Goal: Task Accomplishment & Management: Use online tool/utility

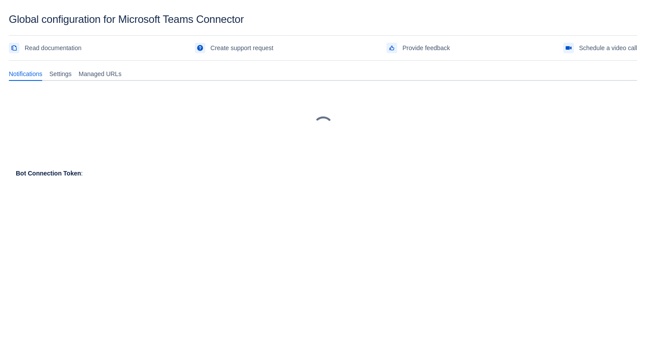
scroll to position [13, 0]
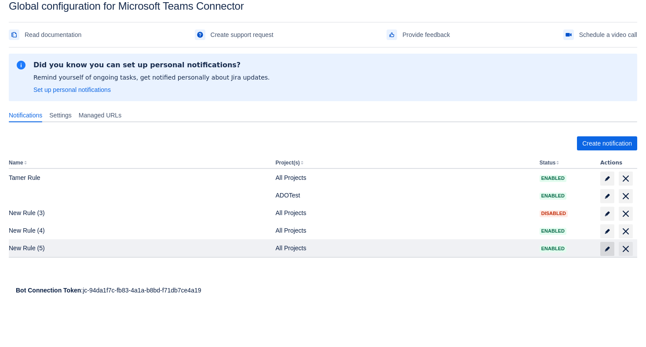
click at [608, 248] on span "edit" at bounding box center [607, 248] width 7 height 7
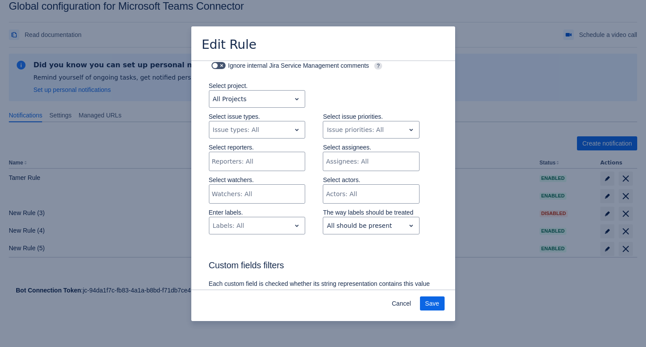
scroll to position [501, 0]
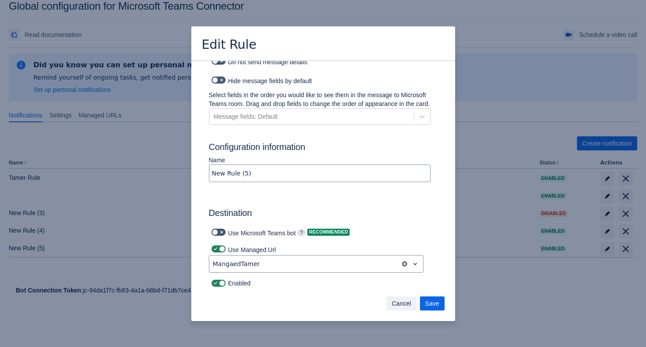
click at [397, 301] on span "Cancel" at bounding box center [401, 303] width 19 height 14
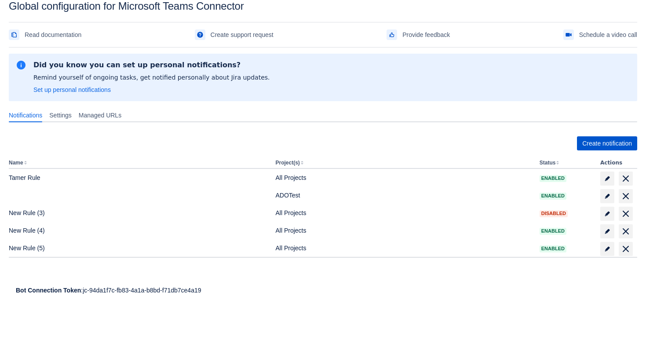
click at [601, 144] on span "Create notification" at bounding box center [607, 143] width 50 height 14
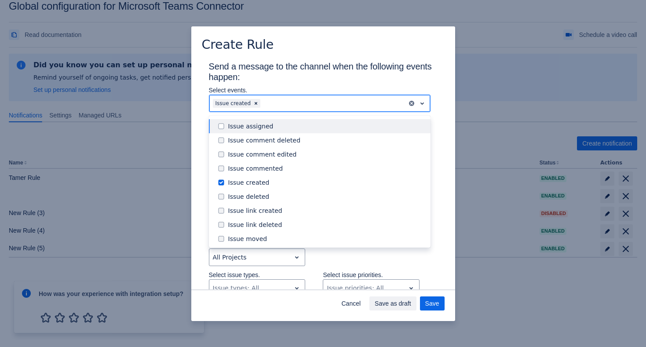
click at [284, 107] on div "Scrollable content" at bounding box center [332, 103] width 141 height 11
click at [285, 130] on div "Issue assigned" at bounding box center [326, 126] width 197 height 9
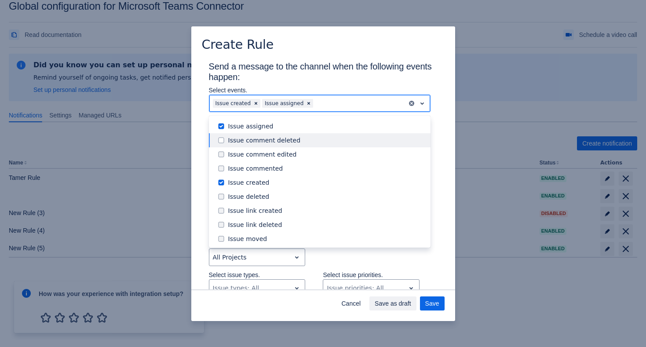
click at [285, 141] on div "Issue comment deleted" at bounding box center [326, 140] width 197 height 9
click at [285, 160] on div "Issue comment edited" at bounding box center [320, 154] width 222 height 14
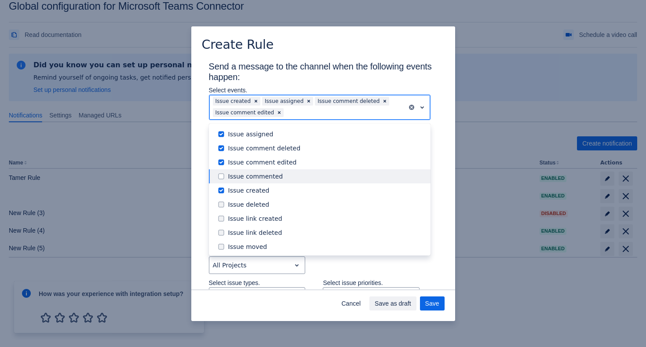
click at [285, 175] on div "Issue commented" at bounding box center [326, 176] width 197 height 9
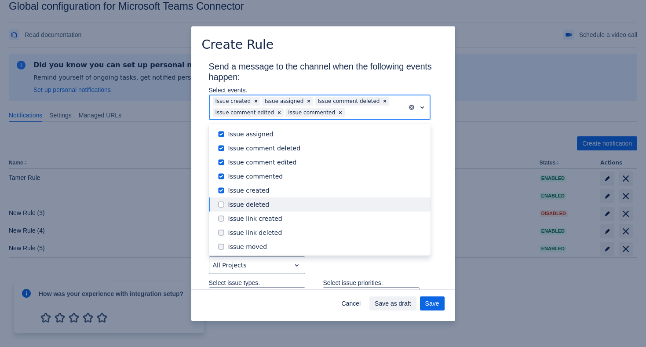
click at [283, 207] on div "Issue deleted" at bounding box center [326, 204] width 197 height 9
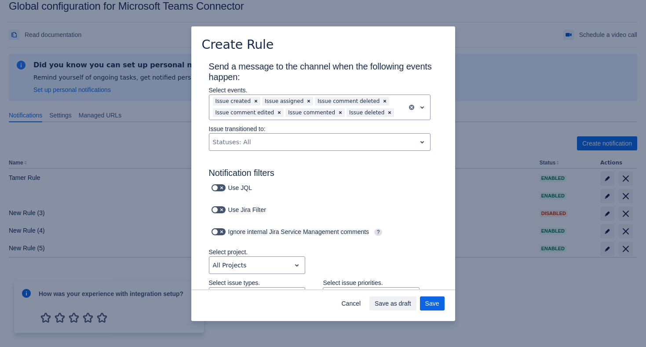
click at [322, 73] on h3 "Send a message to the channel when the following events happen:" at bounding box center [323, 73] width 229 height 25
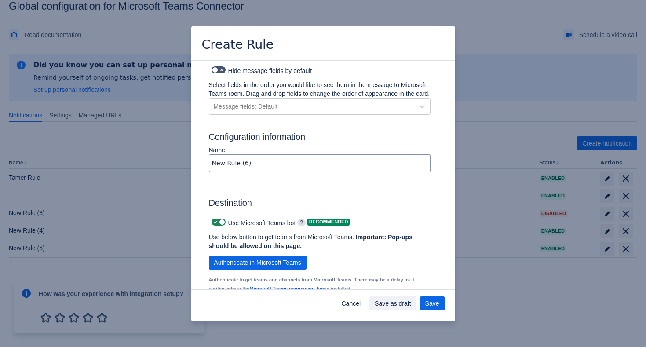
scroll to position [634, 0]
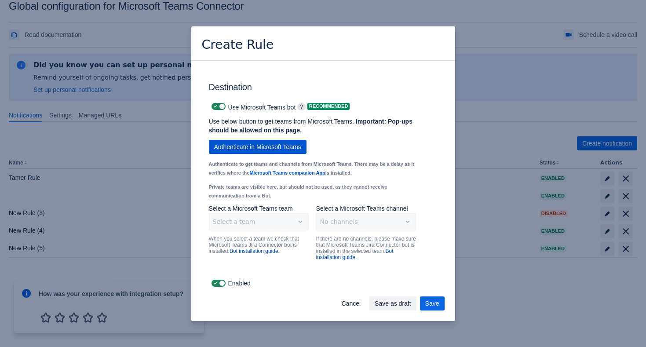
click at [279, 146] on span "Authenticate in Microsoft Teams" at bounding box center [257, 147] width 87 height 14
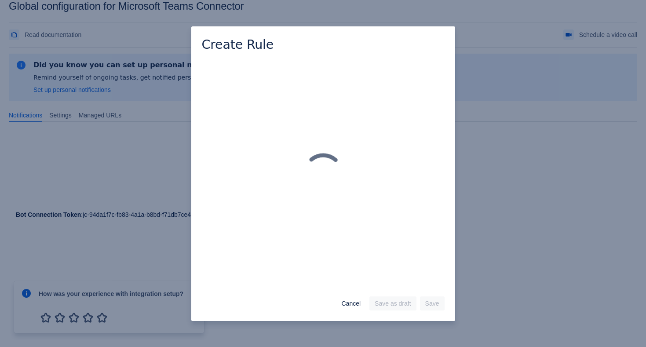
scroll to position [0, 0]
click at [280, 146] on div "Scrollable content" at bounding box center [323, 175] width 264 height 230
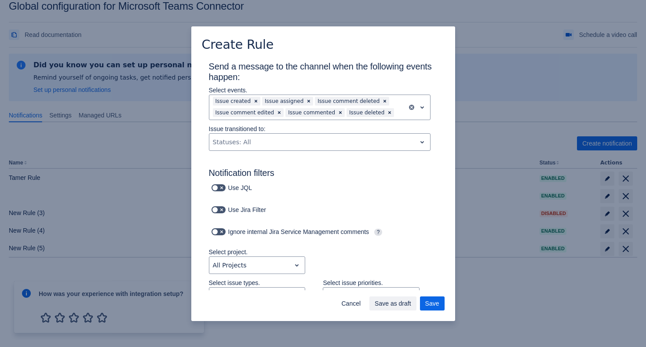
click at [518, 77] on div "Create Rule Send a message to the channel when the following events happen: Sel…" at bounding box center [323, 173] width 646 height 347
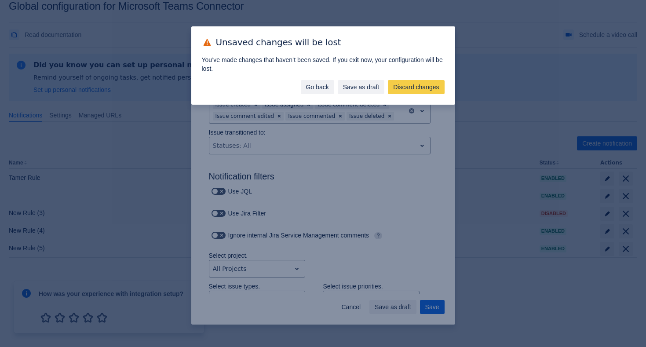
click at [306, 87] on span "Go back" at bounding box center [317, 87] width 23 height 14
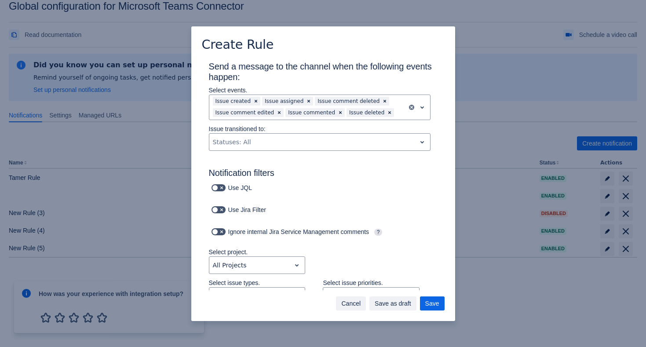
click at [341, 302] on span "Cancel" at bounding box center [350, 303] width 19 height 14
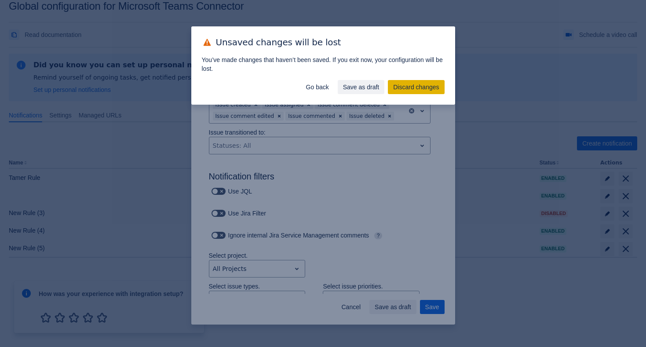
click at [398, 91] on span "Discard changes" at bounding box center [416, 87] width 46 height 14
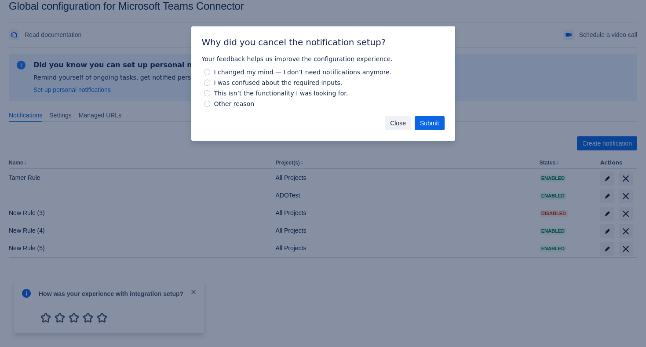
click at [391, 121] on span "Close" at bounding box center [398, 123] width 16 height 14
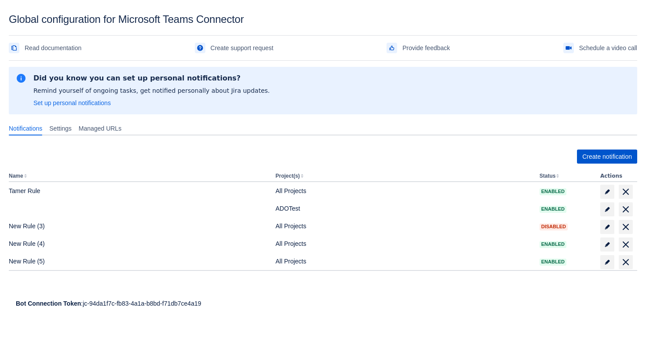
click at [591, 153] on span "Create notification" at bounding box center [607, 156] width 50 height 14
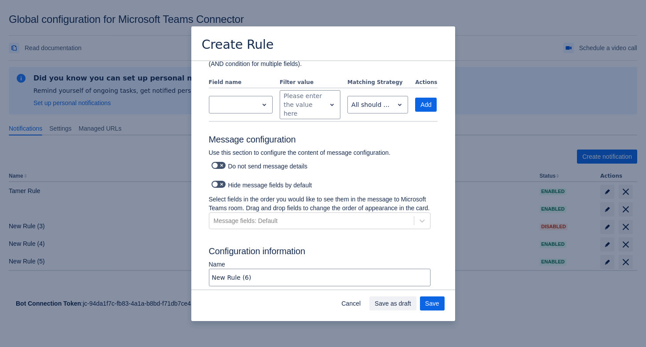
scroll to position [584, 0]
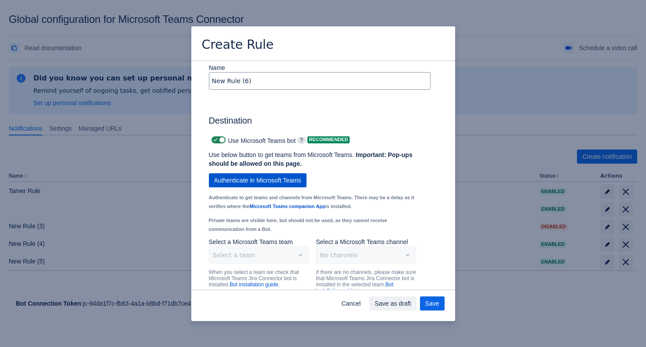
click at [301, 187] on span "Authenticate in Microsoft Teams" at bounding box center [257, 180] width 87 height 14
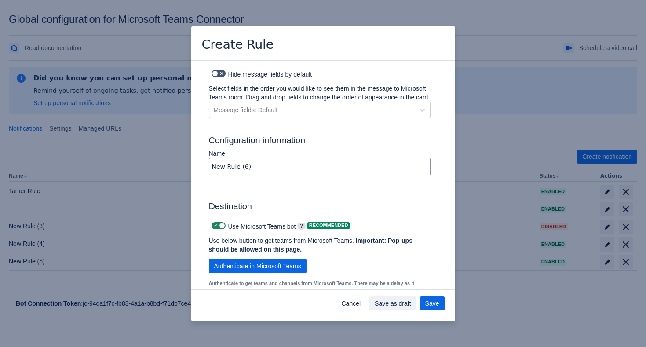
scroll to position [627, 0]
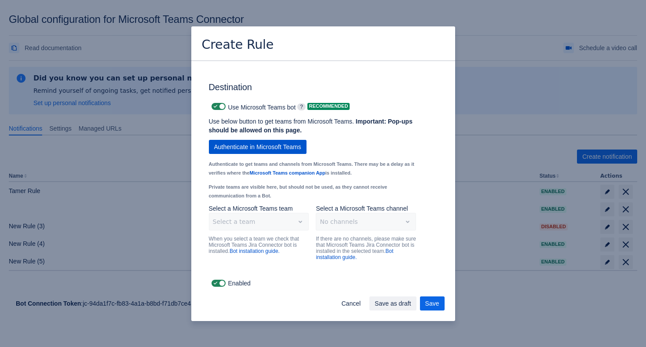
click at [280, 143] on span "Authenticate in Microsoft Teams" at bounding box center [257, 147] width 87 height 14
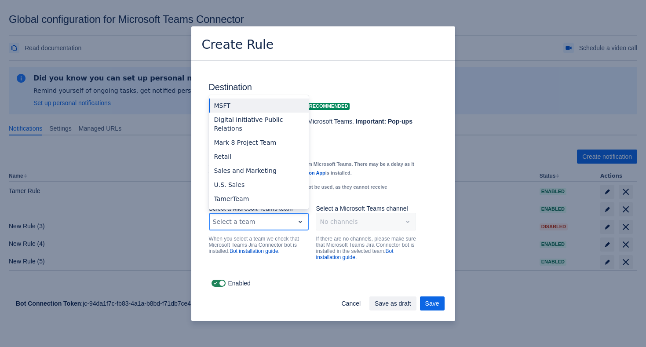
click at [280, 217] on div "Scrollable content" at bounding box center [252, 221] width 78 height 11
click at [256, 199] on div "TamerTeam" at bounding box center [259, 199] width 100 height 14
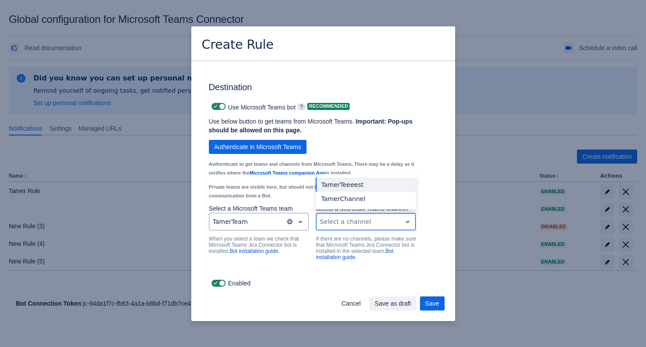
click at [365, 226] on div "Scrollable content" at bounding box center [359, 221] width 78 height 11
click at [371, 188] on div "TamerTeeeest" at bounding box center [366, 185] width 100 height 14
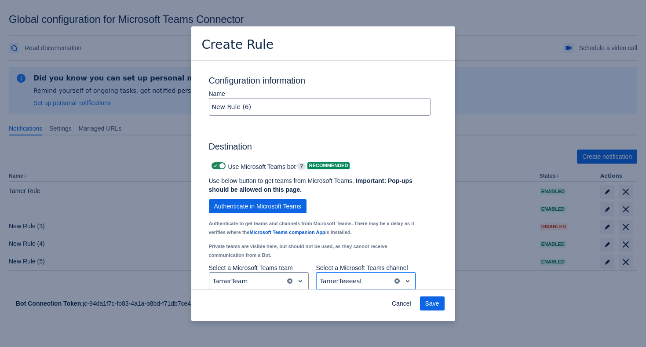
scroll to position [543, 0]
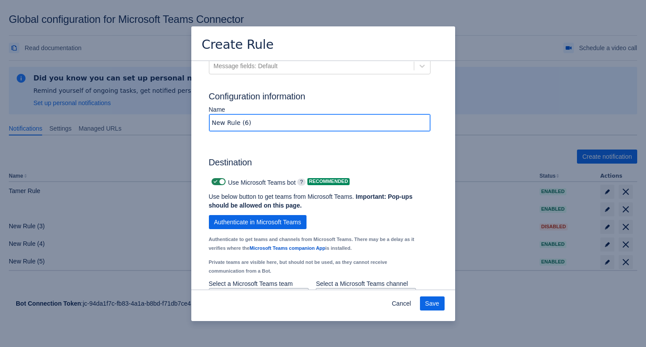
click at [289, 131] on input "New Rule (6)" at bounding box center [319, 123] width 221 height 16
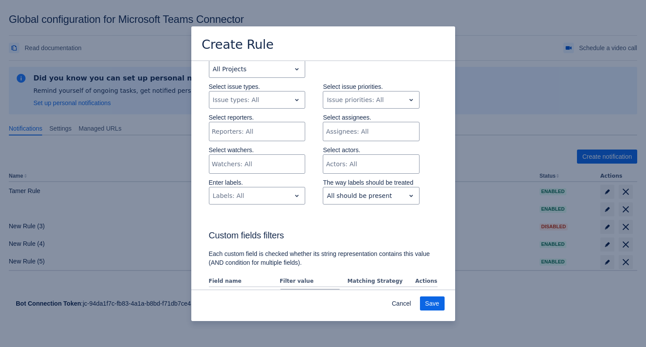
scroll to position [0, 0]
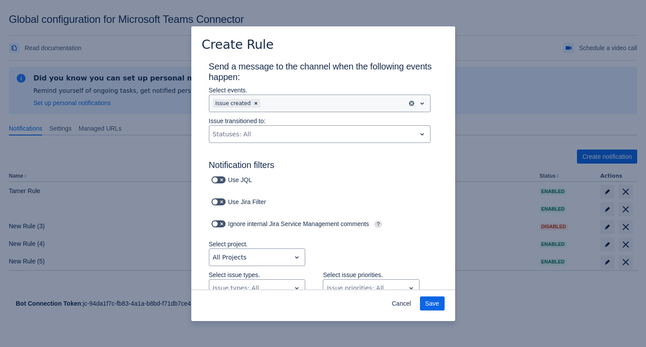
type input "TamerTEEEEST"
click at [272, 105] on div "Scrollable content" at bounding box center [332, 103] width 141 height 11
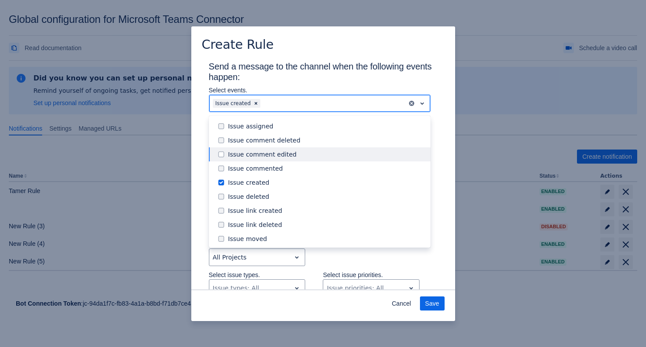
click at [284, 149] on div "Issue comment edited" at bounding box center [320, 154] width 222 height 14
click at [283, 163] on div "Issue commented" at bounding box center [320, 168] width 222 height 14
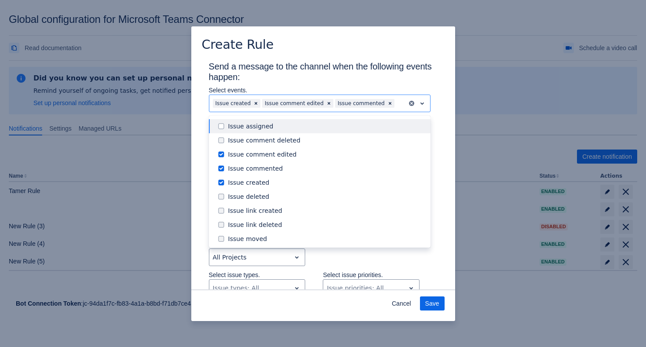
click at [347, 82] on h3 "Send a message to the channel when the following events happen:" at bounding box center [323, 73] width 229 height 25
click at [397, 106] on div "Scrollable content" at bounding box center [399, 103] width 7 height 11
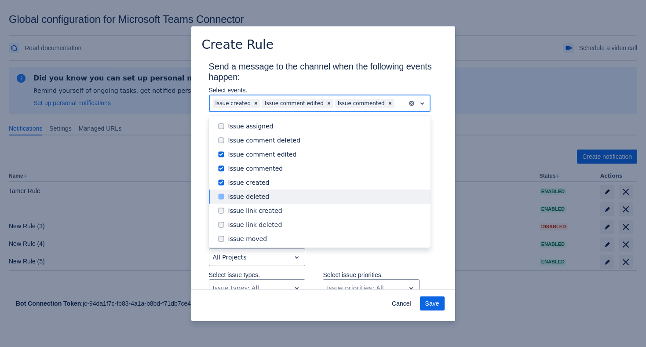
click at [338, 196] on div "Issue deleted" at bounding box center [326, 196] width 197 height 9
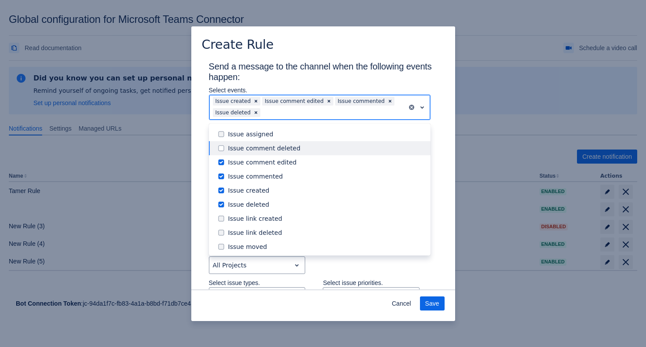
click at [343, 151] on div "Issue comment deleted" at bounding box center [326, 148] width 197 height 9
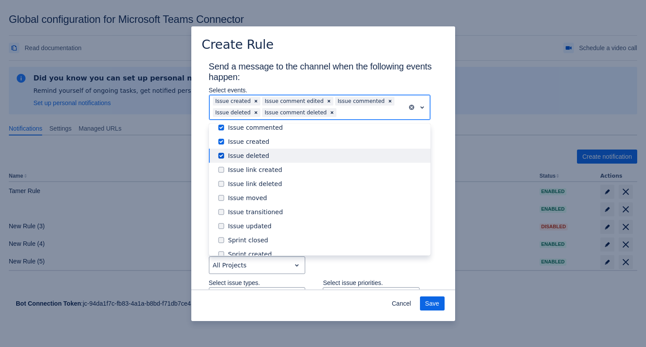
scroll to position [100, 0]
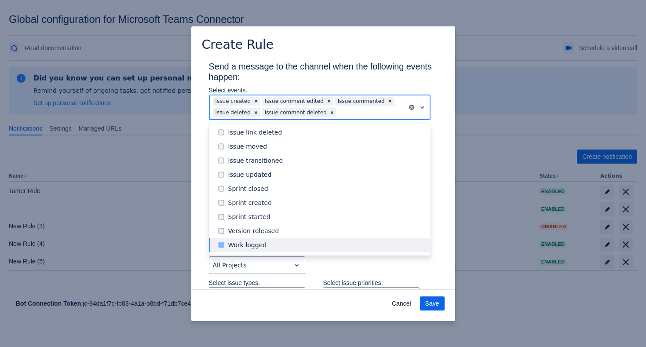
click at [301, 240] on div "Work logged" at bounding box center [320, 245] width 222 height 14
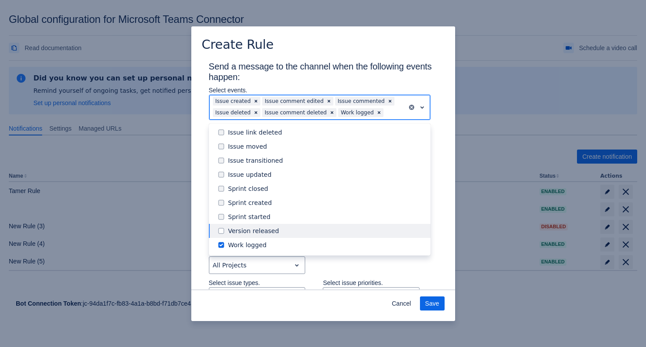
click at [303, 230] on div "Version released" at bounding box center [326, 230] width 197 height 9
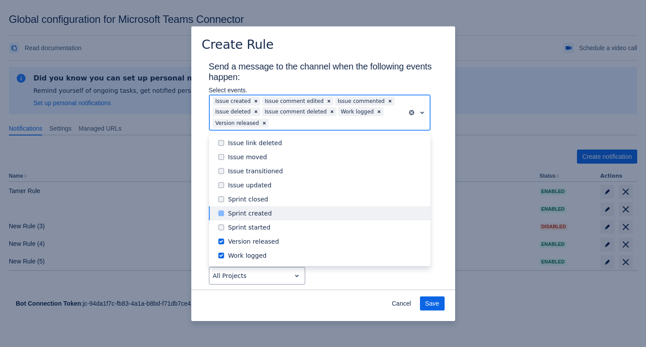
click at [309, 211] on div "Sprint created" at bounding box center [326, 213] width 197 height 9
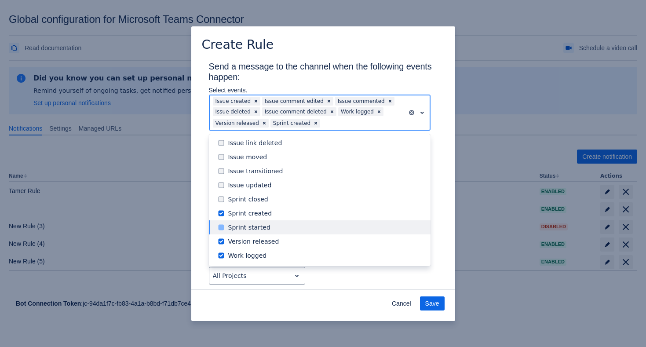
click at [306, 224] on div "Sprint started" at bounding box center [326, 227] width 197 height 9
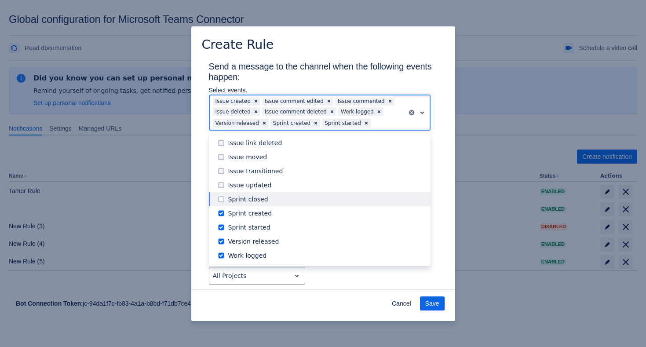
click at [307, 201] on div "Sprint closed" at bounding box center [326, 199] width 197 height 9
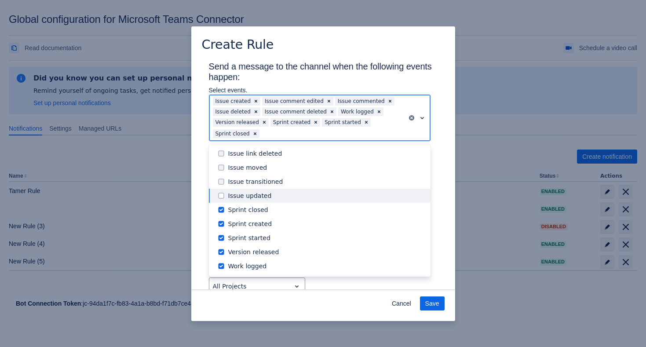
click at [308, 191] on div "Issue updated" at bounding box center [326, 195] width 197 height 9
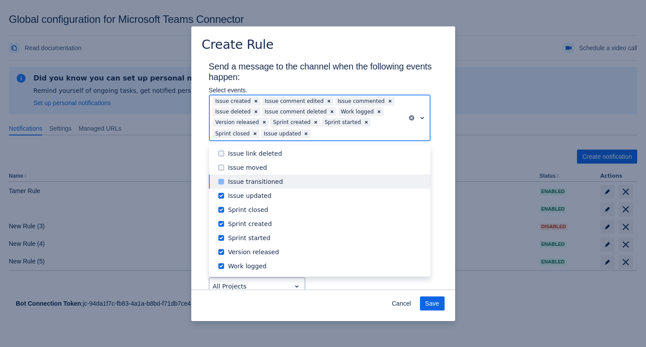
click at [309, 183] on div "Issue transitioned" at bounding box center [326, 181] width 197 height 9
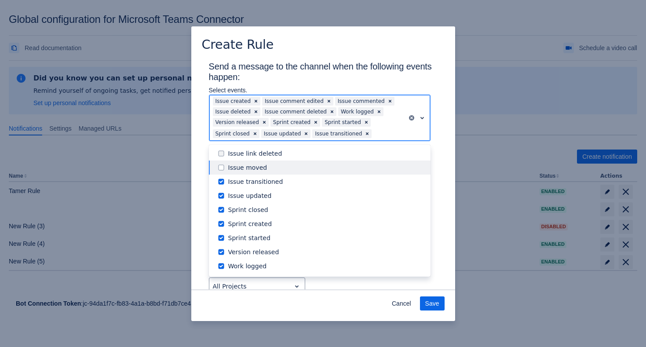
click at [311, 172] on div "Issue moved" at bounding box center [320, 167] width 222 height 14
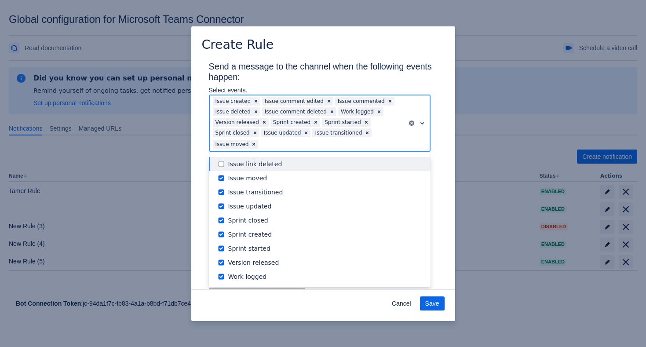
click at [319, 161] on div "Issue link deleted" at bounding box center [326, 164] width 197 height 9
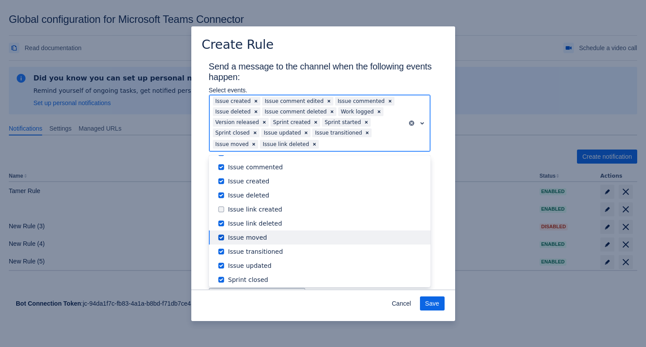
scroll to position [33, 0]
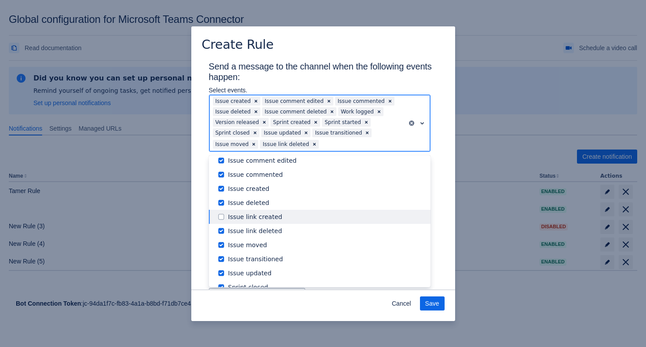
click at [299, 218] on div "Issue link created" at bounding box center [326, 216] width 197 height 9
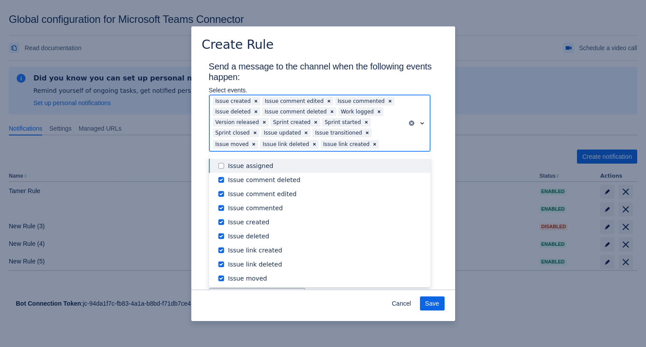
click at [303, 168] on div "Issue assigned" at bounding box center [326, 165] width 197 height 9
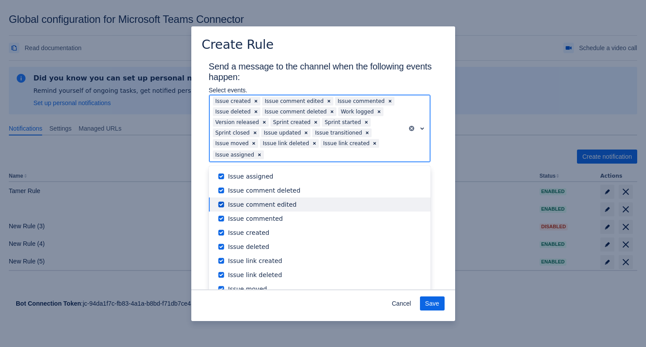
scroll to position [100, 0]
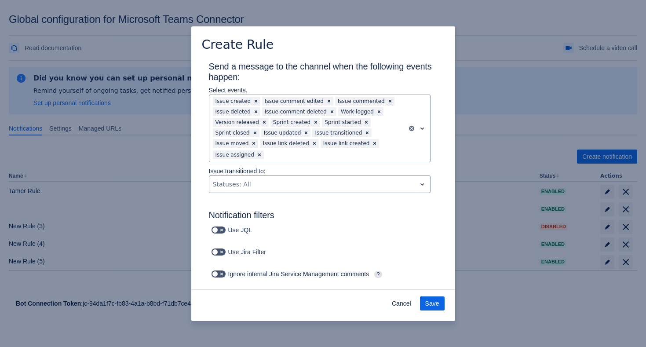
click at [328, 66] on h3 "Send a message to the channel when the following events happen:" at bounding box center [323, 73] width 229 height 25
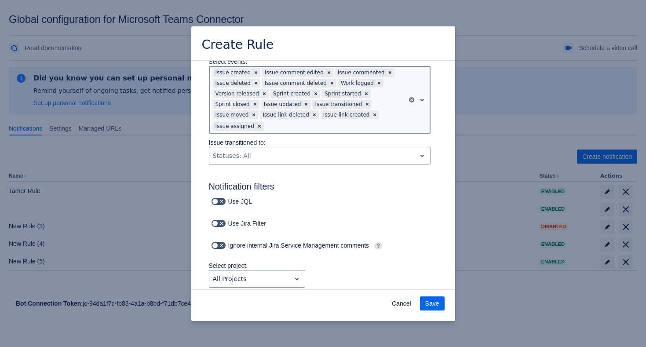
click at [420, 102] on span "open" at bounding box center [422, 100] width 11 height 11
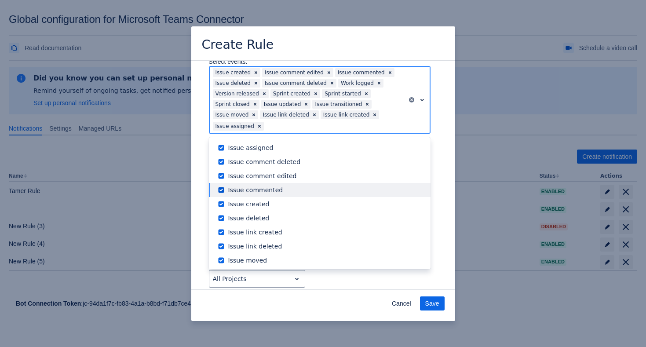
scroll to position [100, 0]
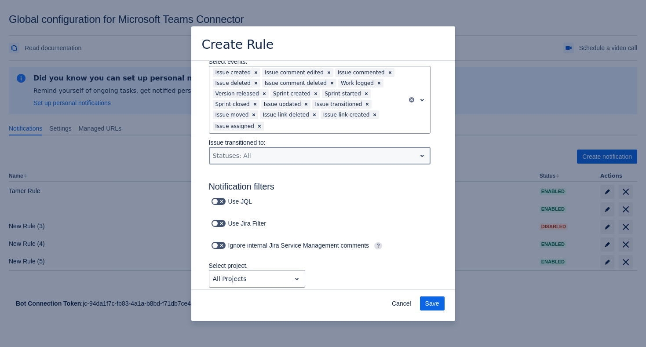
click at [340, 160] on div "Scrollable content" at bounding box center [313, 155] width 200 height 11
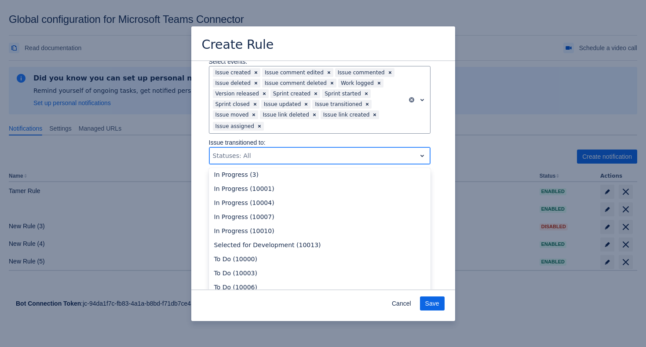
scroll to position [114, 0]
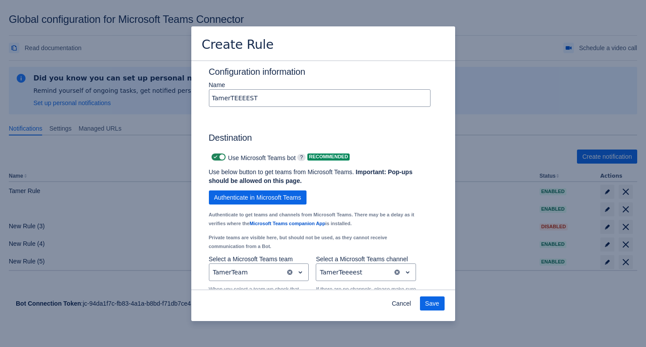
scroll to position [677, 0]
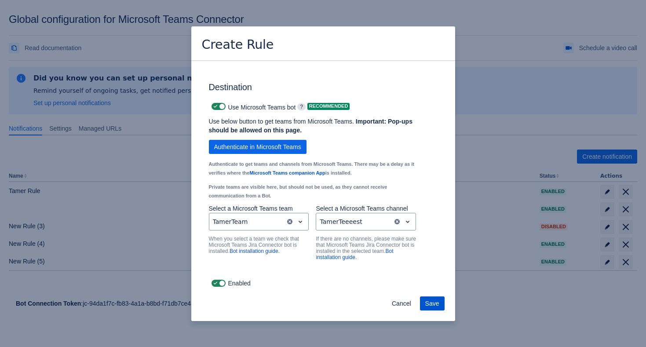
click at [430, 305] on span "Save" at bounding box center [432, 303] width 14 height 14
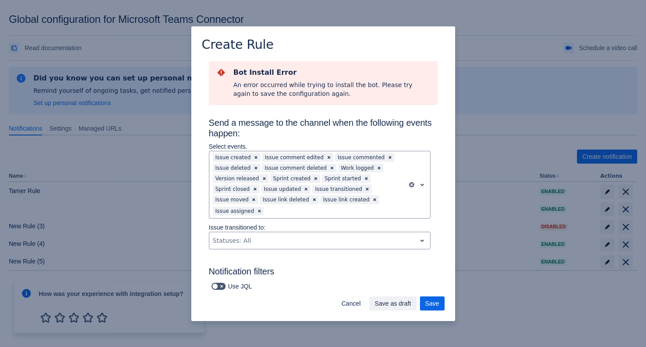
click at [331, 99] on section "Bot Install Error An error occurred while trying to install the bot. Please try…" at bounding box center [323, 83] width 229 height 44
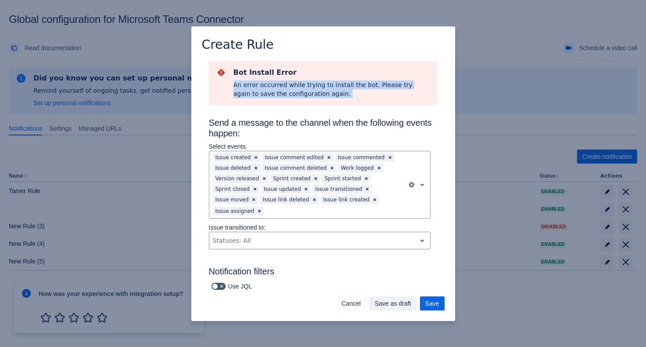
click at [331, 99] on section "Bot Install Error An error occurred while trying to install the bot. Please try…" at bounding box center [323, 83] width 229 height 44
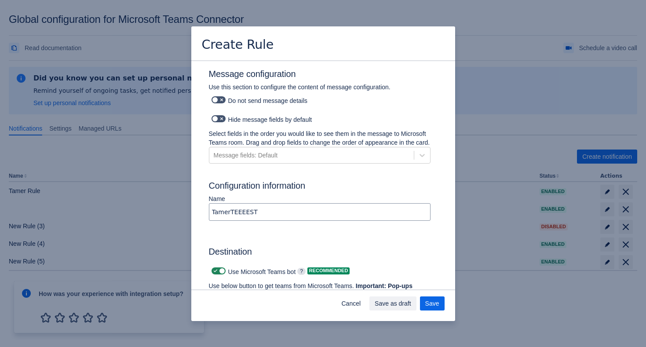
scroll to position [733, 0]
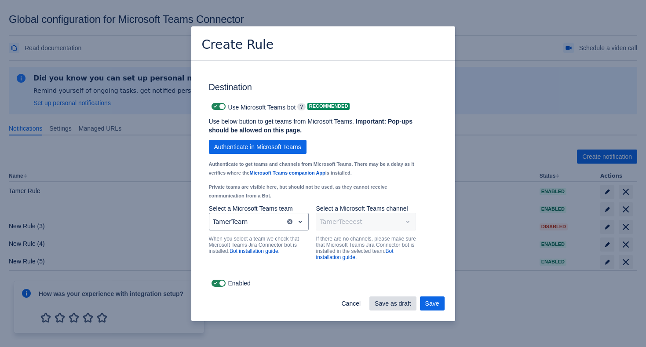
click at [382, 303] on span "Save as draft" at bounding box center [393, 303] width 36 height 14
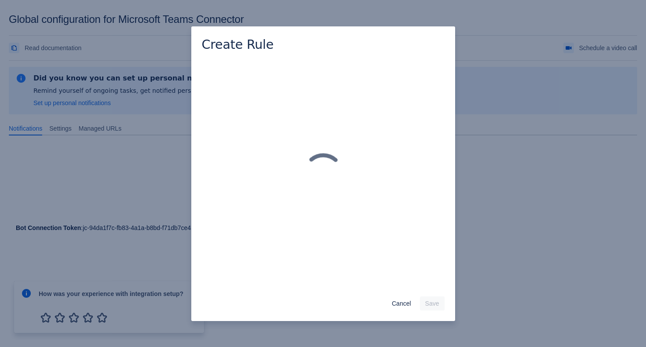
scroll to position [0, 0]
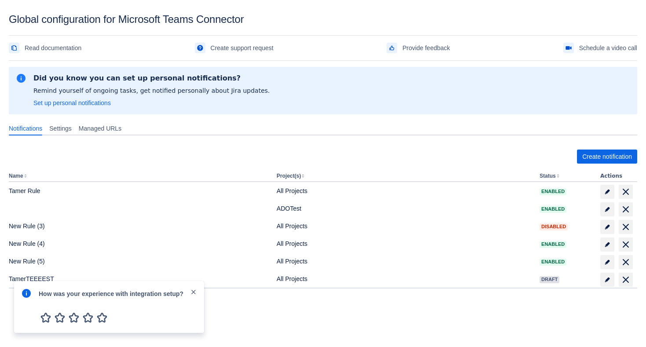
click at [194, 291] on span "close" at bounding box center [193, 291] width 7 height 7
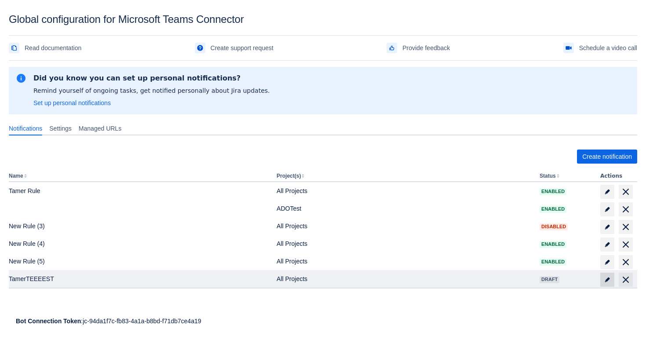
click at [612, 282] on span at bounding box center [607, 280] width 14 height 14
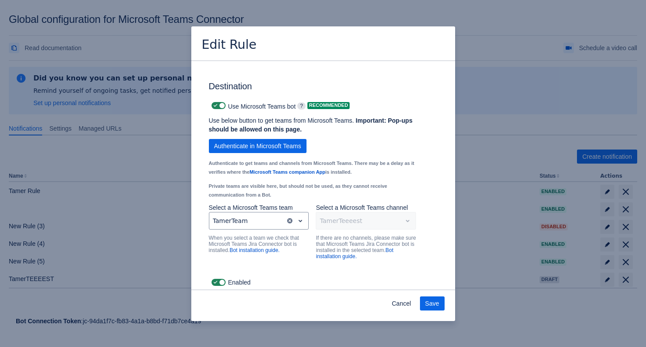
scroll to position [677, 0]
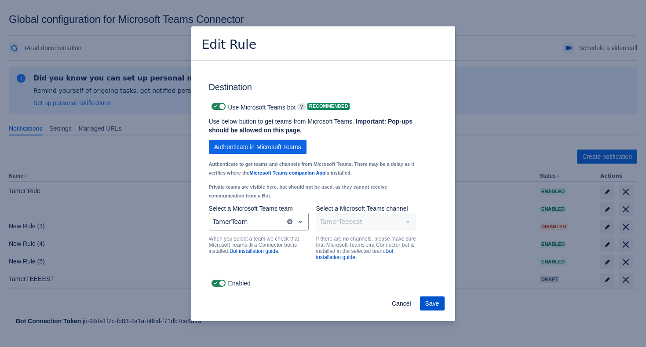
click at [427, 302] on span "Save" at bounding box center [432, 303] width 14 height 14
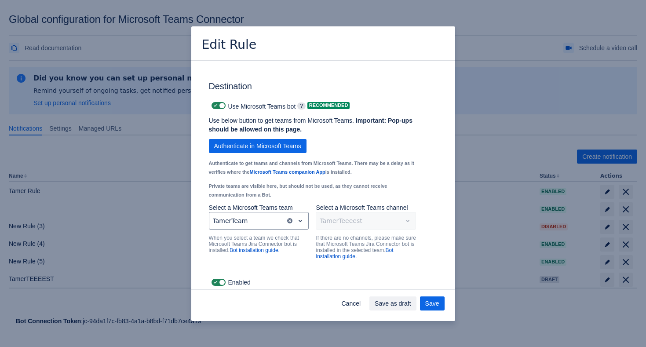
scroll to position [0, 0]
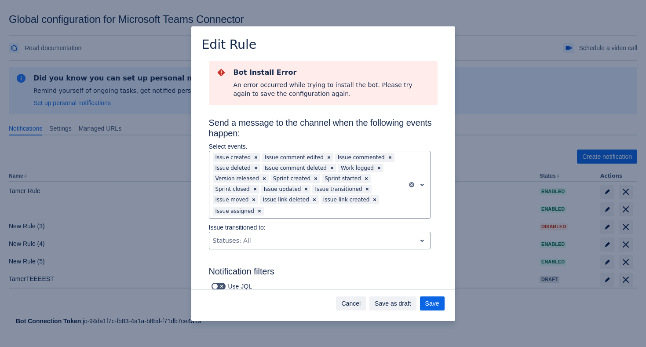
click at [354, 307] on span "Cancel" at bounding box center [350, 303] width 19 height 14
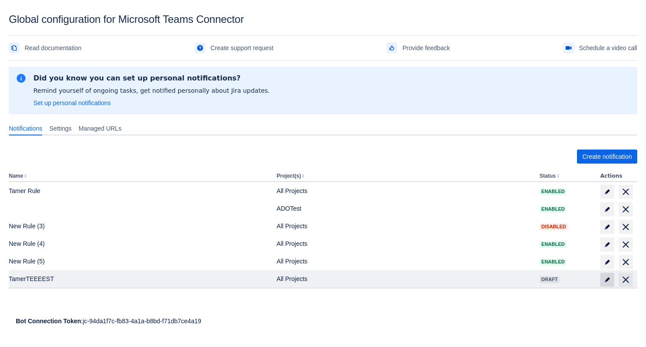
click at [609, 278] on span "edit" at bounding box center [607, 279] width 7 height 7
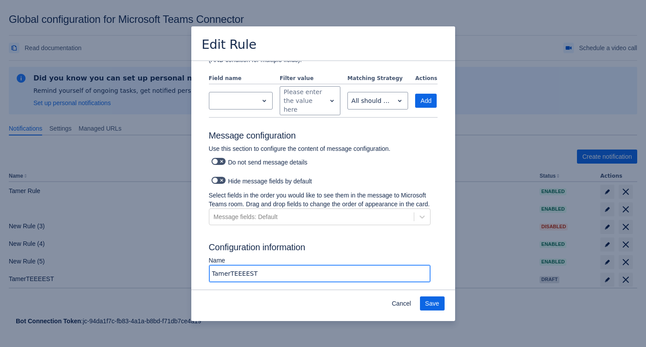
scroll to position [443, 0]
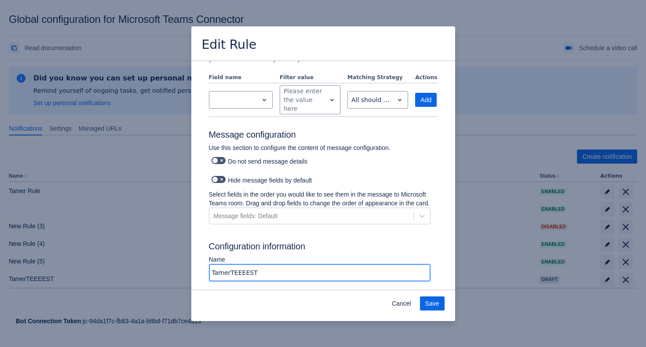
click at [266, 281] on input "TamerTEEEEST" at bounding box center [319, 273] width 221 height 16
type input "TamerTEEEEST bot"
click at [434, 314] on div "Cancel Save" at bounding box center [323, 305] width 264 height 32
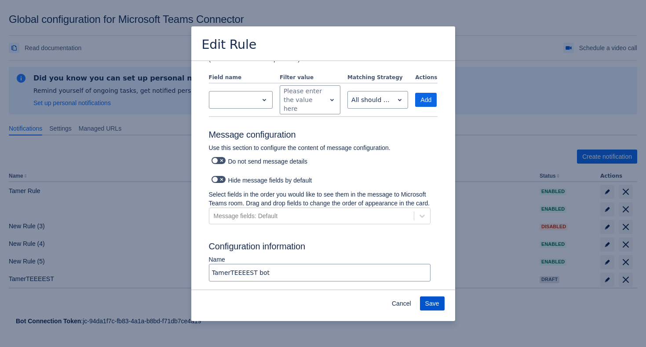
click at [437, 301] on span "Save" at bounding box center [432, 303] width 14 height 14
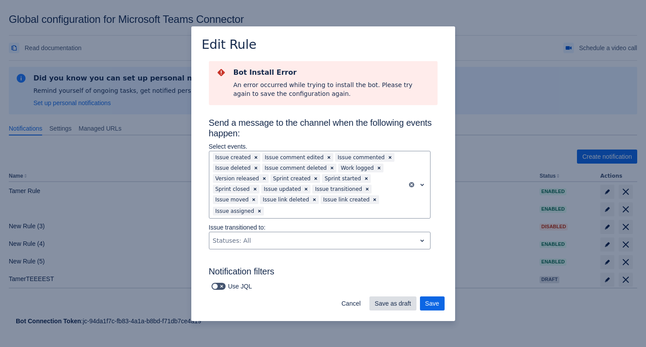
click at [392, 300] on span "Save as draft" at bounding box center [393, 303] width 36 height 14
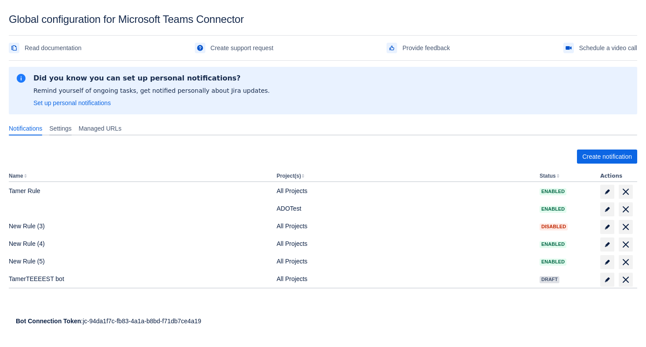
click at [74, 124] on div "Settings" at bounding box center [60, 128] width 29 height 14
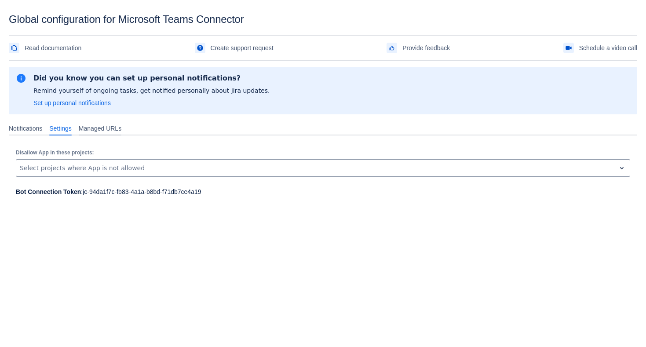
click at [95, 127] on span "Managed URLs" at bounding box center [100, 128] width 43 height 9
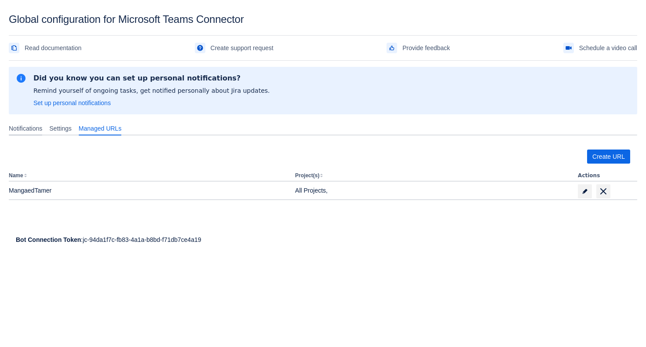
click at [35, 128] on span "Notifications" at bounding box center [25, 128] width 33 height 9
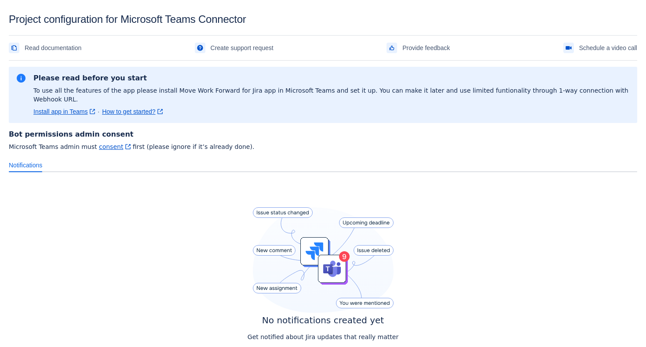
scroll to position [66, 0]
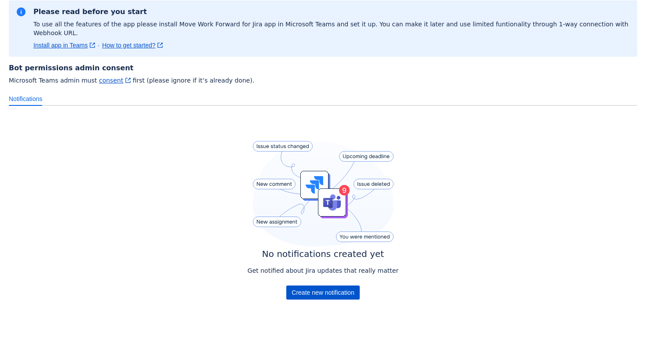
click at [351, 286] on span "Create new notification" at bounding box center [323, 293] width 62 height 14
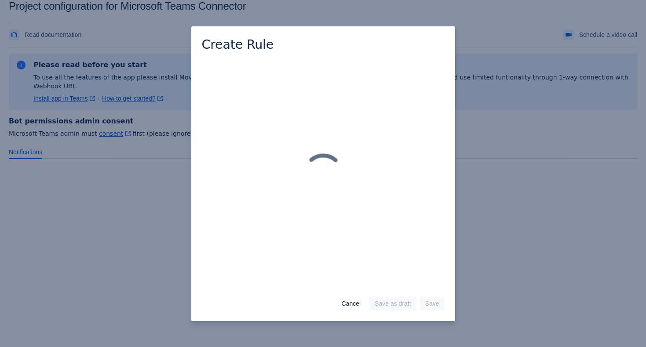
scroll to position [13, 0]
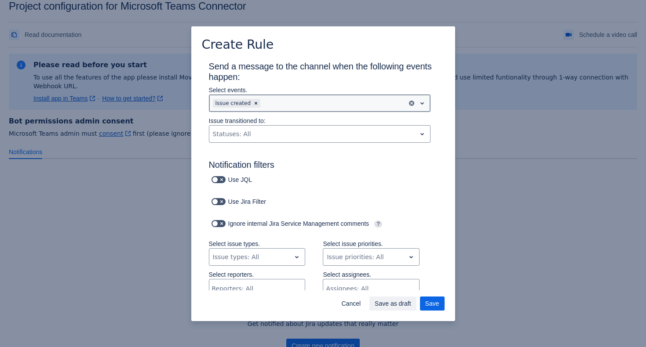
click at [316, 105] on div at bounding box center [332, 103] width 141 height 11
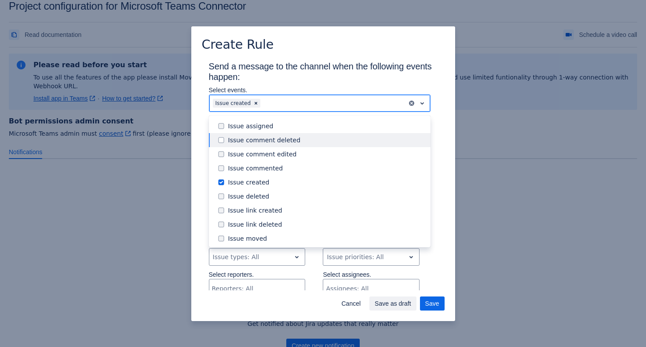
click at [309, 146] on div "Issue comment deleted" at bounding box center [320, 140] width 222 height 14
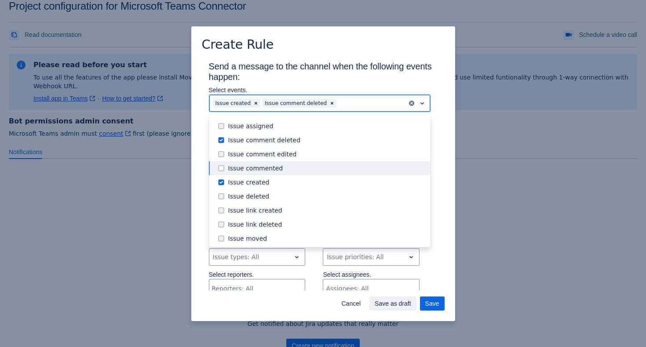
click at [306, 164] on div "Issue commented" at bounding box center [326, 168] width 197 height 9
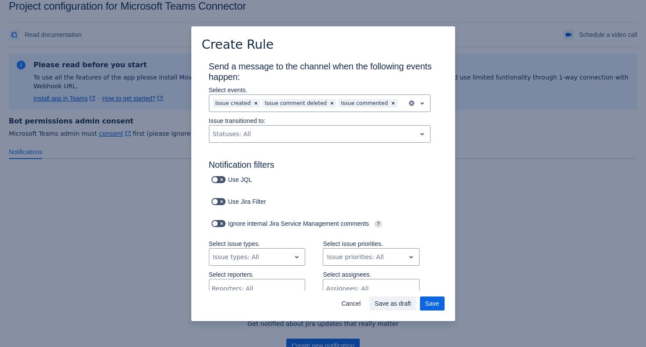
click at [385, 82] on h3 "Send a message to the channel when the following events happen:" at bounding box center [323, 73] width 229 height 25
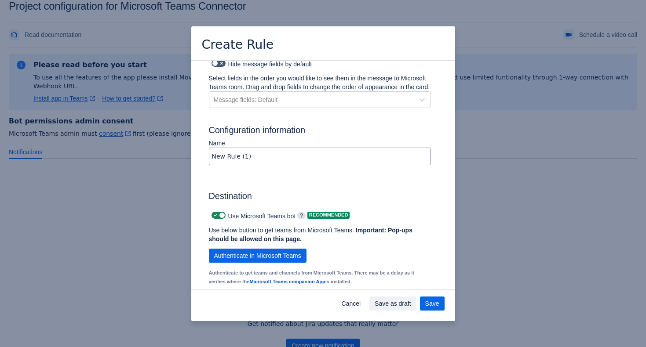
scroll to position [459, 0]
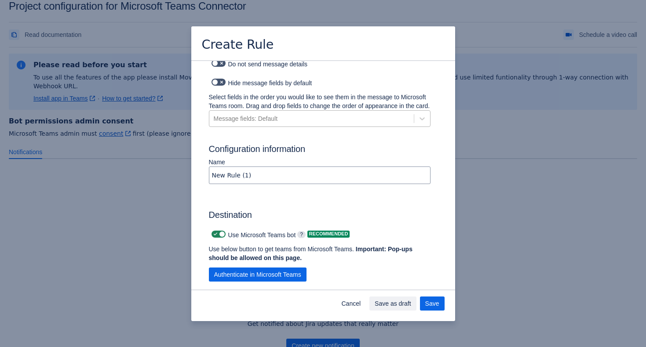
click at [320, 126] on div "Message fields: Default" at bounding box center [311, 119] width 204 height 14
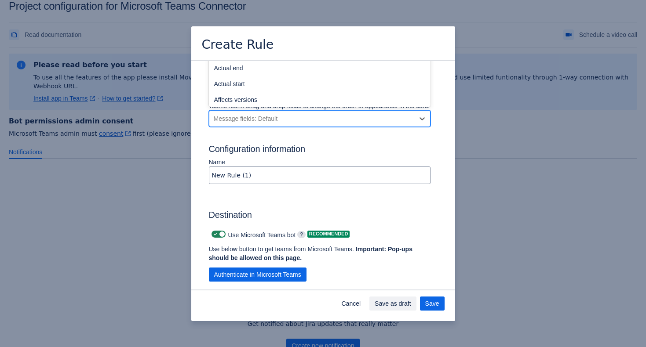
click at [314, 131] on div "Select fields in the order you would like to see them in the message to Microso…" at bounding box center [320, 112] width 222 height 39
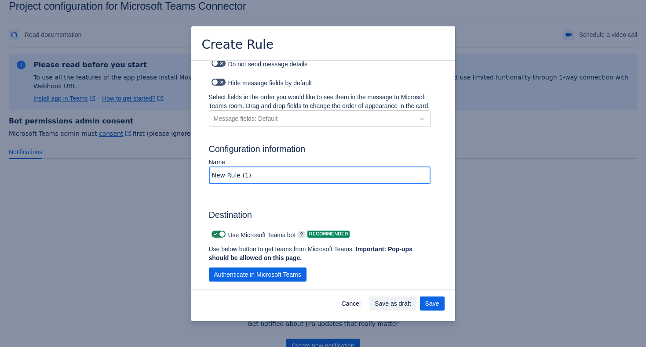
click at [288, 183] on input "New Rule (1)" at bounding box center [319, 176] width 221 height 16
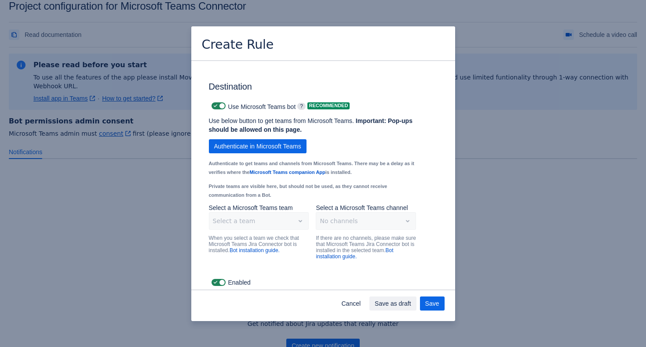
scroll to position [595, 0]
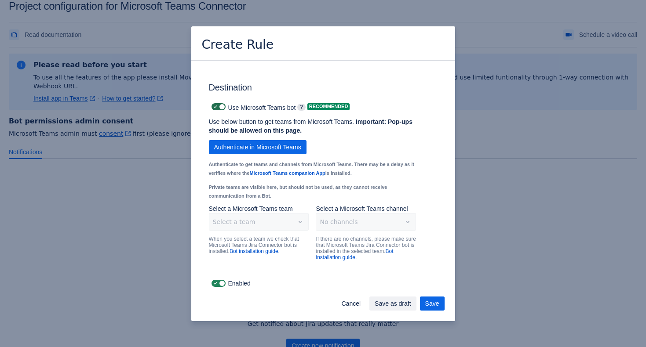
type input "TamerSecurity"
click at [220, 110] on label at bounding box center [219, 107] width 18 height 11
click at [217, 110] on input "checkbox" at bounding box center [214, 107] width 6 height 6
checkbox input "false"
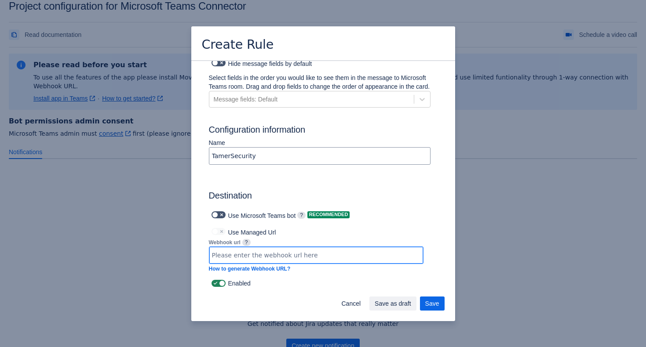
click at [251, 259] on input at bounding box center [316, 256] width 214 height 16
paste input "https://prod-18.westus.logic.azure.com:443/workflows/9bdc4f9f610445f99b37affe33…"
type input "https://prod-18.westus.logic.azure.com:443/workflows/9bdc4f9f610445f99b37affe33…"
click at [441, 303] on button "Save" at bounding box center [432, 304] width 25 height 14
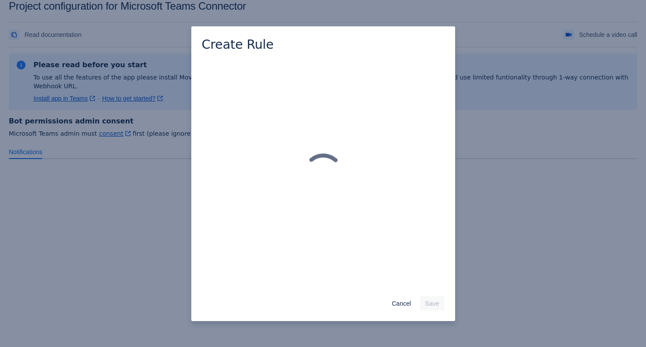
scroll to position [0, 0]
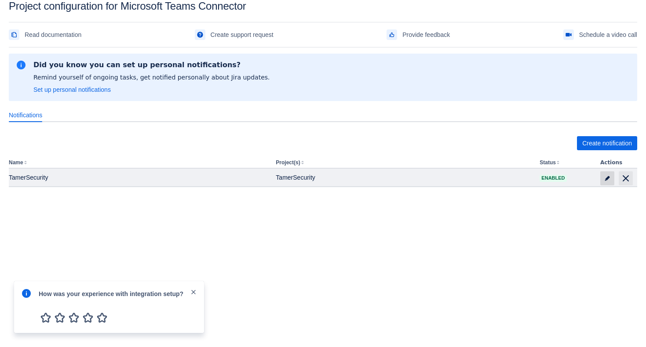
click at [609, 184] on span at bounding box center [607, 178] width 14 height 14
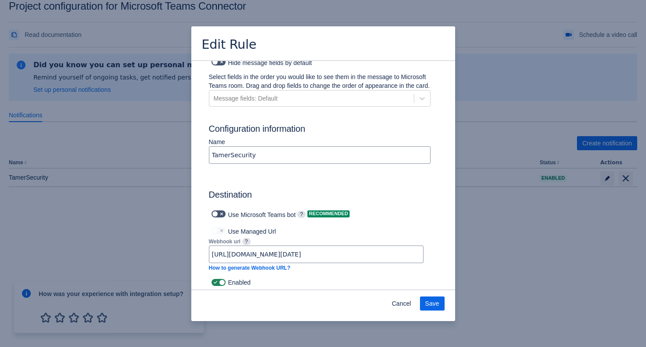
scroll to position [487, 0]
click at [402, 299] on span "Cancel" at bounding box center [401, 304] width 19 height 14
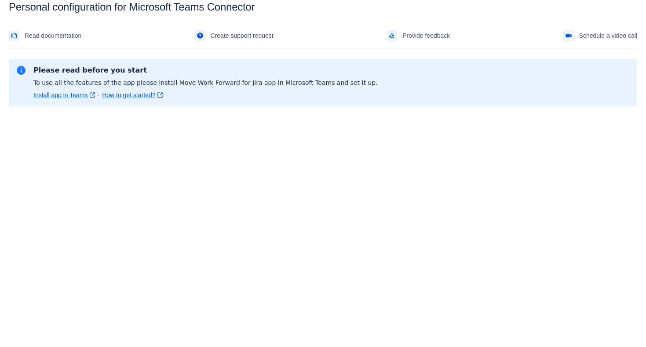
scroll to position [13, 0]
click at [83, 92] on link "Install app in Teams ﻿ , (opens new window)" at bounding box center [64, 94] width 62 height 9
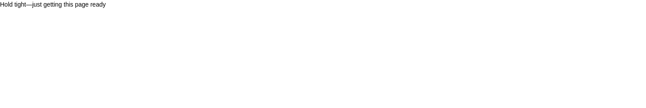
click at [74, 75] on body "Hold tight—just getting this page ready" at bounding box center [323, 54] width 646 height 108
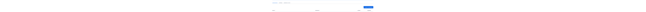
scroll to position [135, 0]
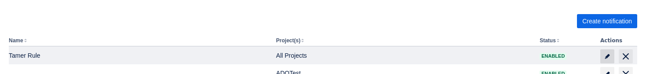
click at [602, 52] on span at bounding box center [607, 56] width 14 height 14
